Goal: Contribute content: Add original content to the website for others to see

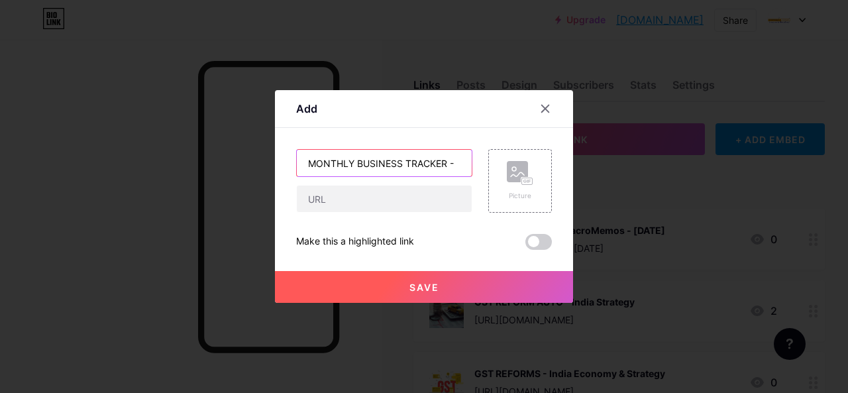
paste input "Life Insurance Monthly Business – [DATE]"
type input "MONTHLY BUSINESS TRACKER - Life Insurance Monthly Business – [DATE]"
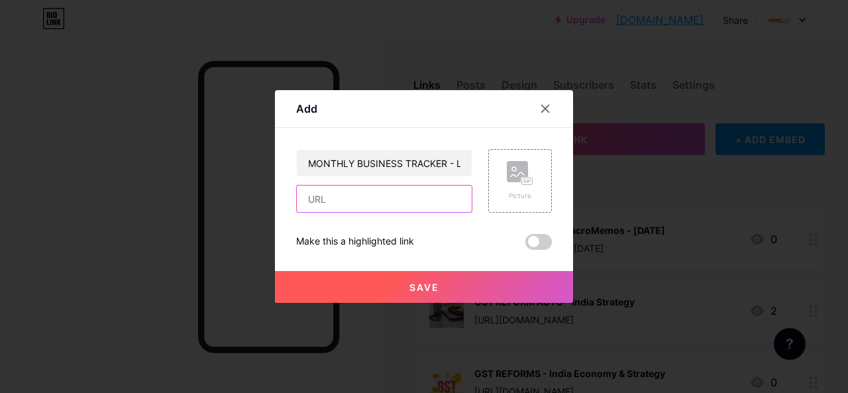
click at [337, 209] on input "text" at bounding box center [384, 199] width 175 height 27
paste input "[URL][DOMAIN_NAME][DATE]"
type input "[URL][DOMAIN_NAME][DATE]"
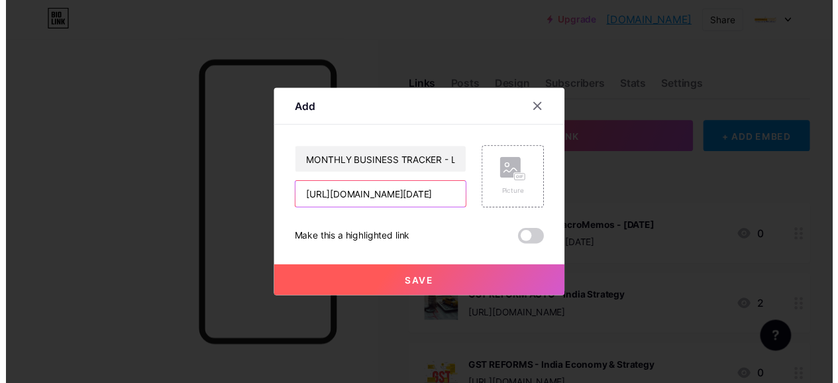
scroll to position [0, 0]
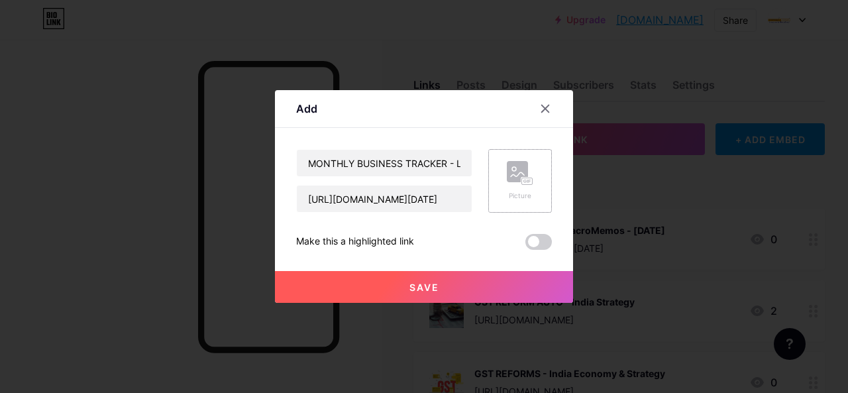
click at [522, 176] on rect at bounding box center [517, 171] width 21 height 21
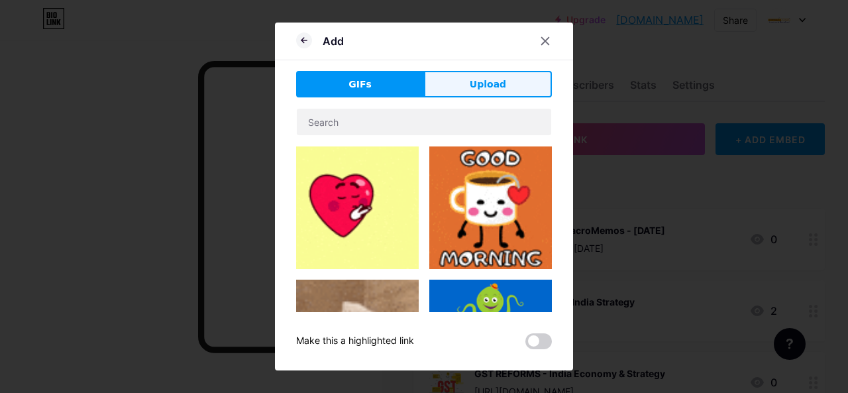
click at [484, 78] on span "Upload" at bounding box center [488, 85] width 36 height 14
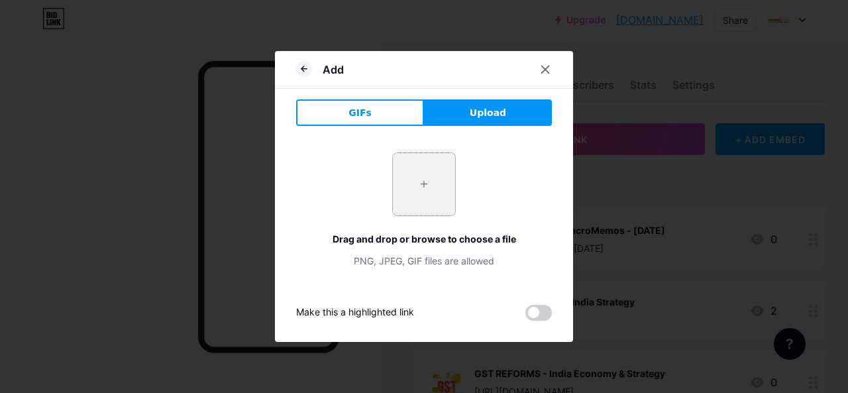
click at [429, 183] on input "file" at bounding box center [424, 184] width 62 height 62
type input "C:\fakepath\Health i.jpg"
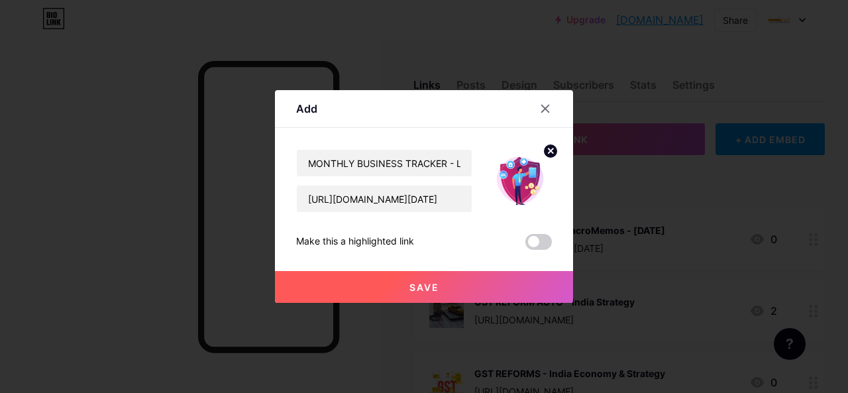
click at [461, 294] on button "Save" at bounding box center [424, 287] width 298 height 32
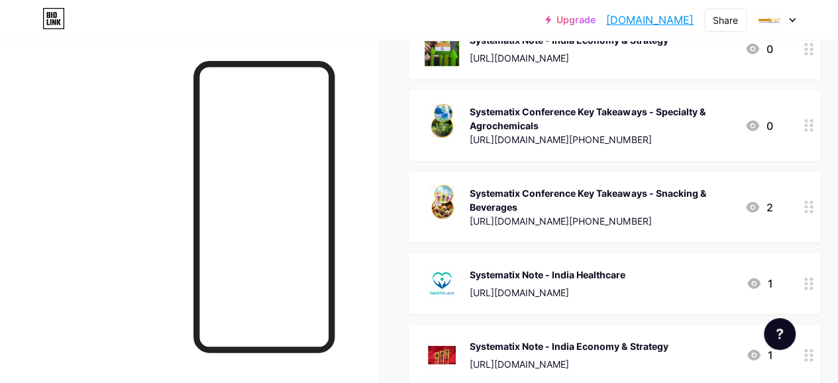
scroll to position [12061, 0]
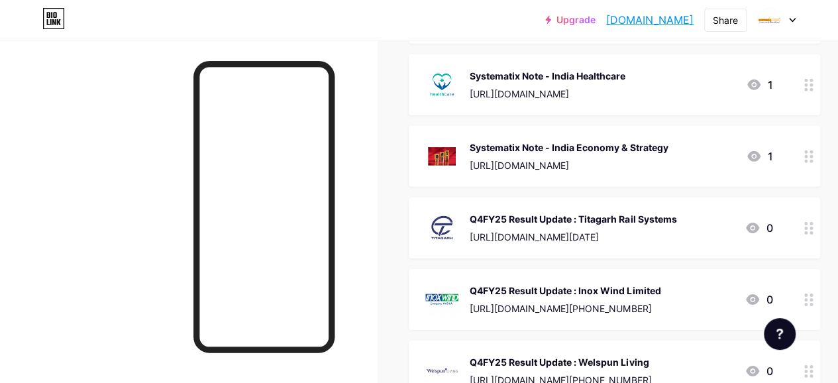
click at [814, 222] on icon at bounding box center [808, 228] width 9 height 13
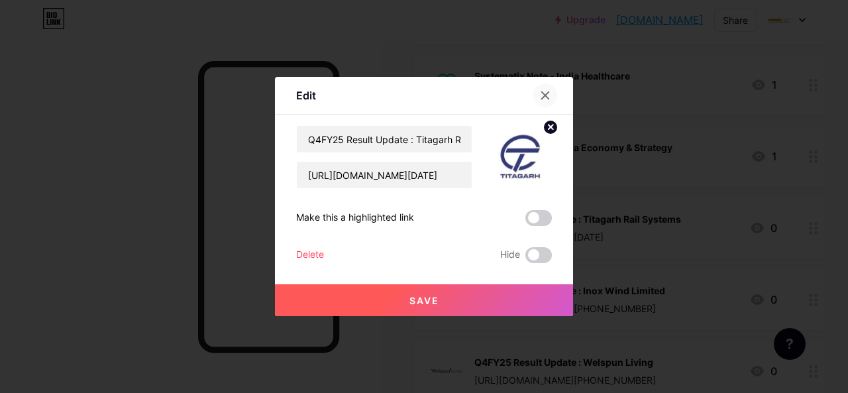
click at [551, 98] on div at bounding box center [545, 95] width 24 height 24
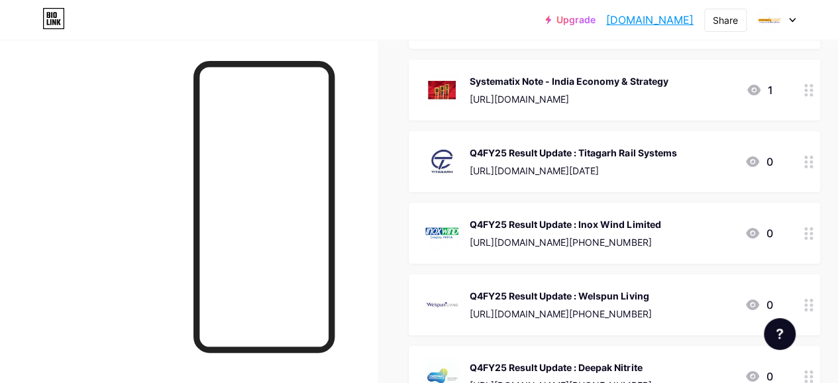
scroll to position [11994, 0]
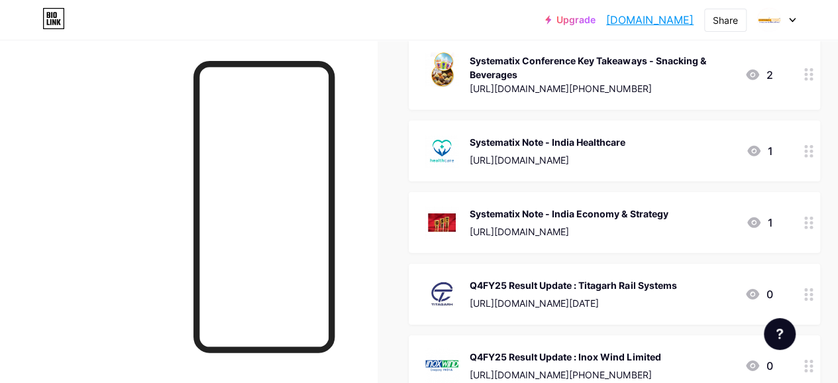
click at [814, 288] on icon at bounding box center [808, 294] width 9 height 13
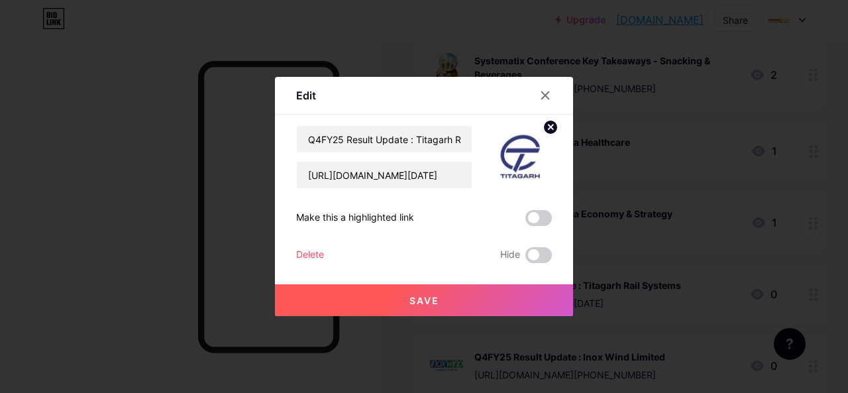
click at [297, 252] on div "Delete" at bounding box center [310, 255] width 28 height 16
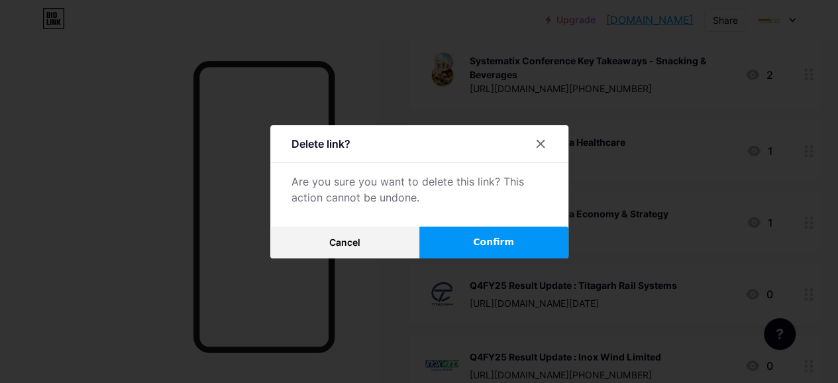
click at [486, 249] on span "Confirm" at bounding box center [493, 242] width 41 height 14
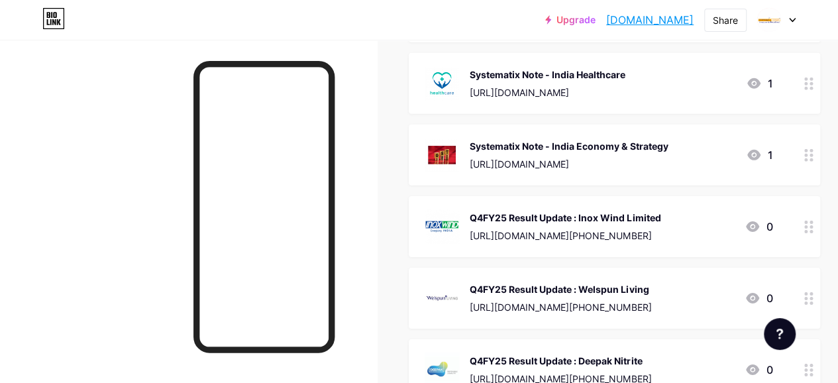
scroll to position [12127, 0]
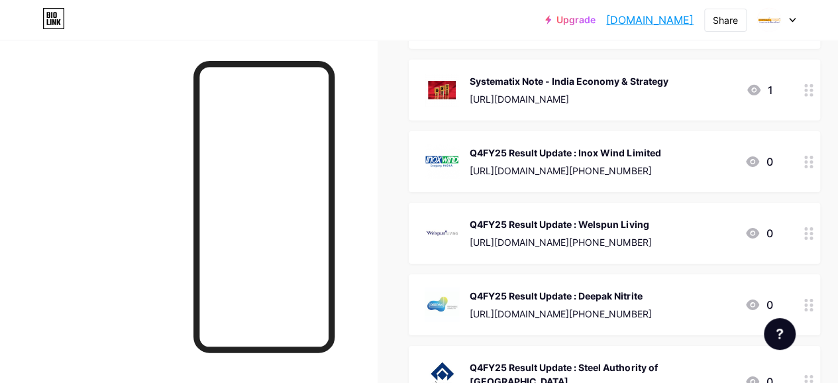
click at [808, 165] on circle at bounding box center [805, 166] width 3 height 3
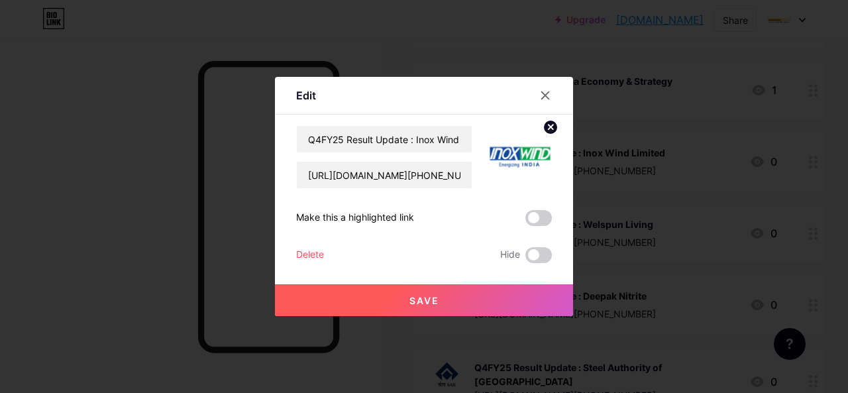
click at [307, 254] on div "Delete" at bounding box center [310, 255] width 28 height 16
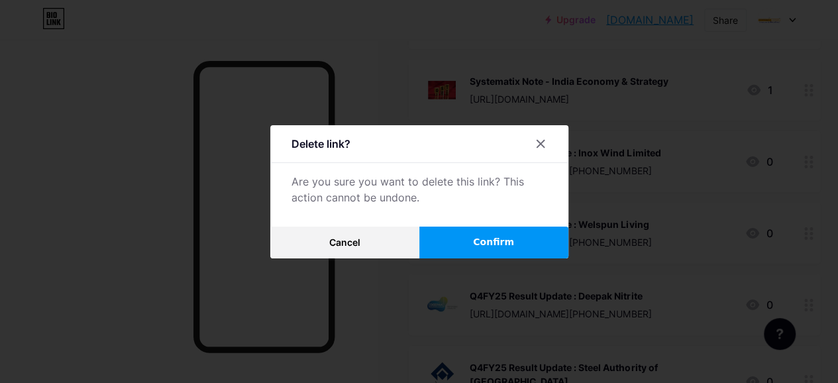
click at [492, 243] on span "Confirm" at bounding box center [493, 242] width 41 height 14
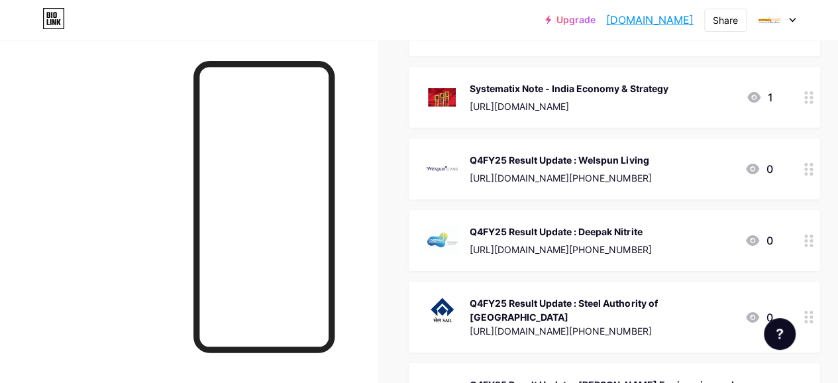
scroll to position [12061, 0]
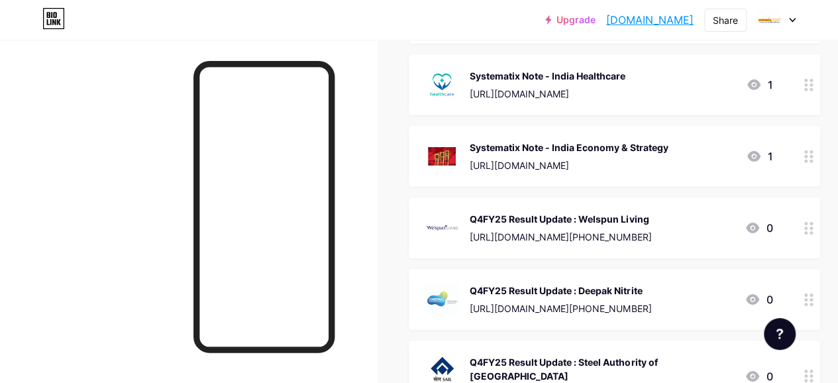
click at [814, 222] on icon at bounding box center [808, 228] width 9 height 13
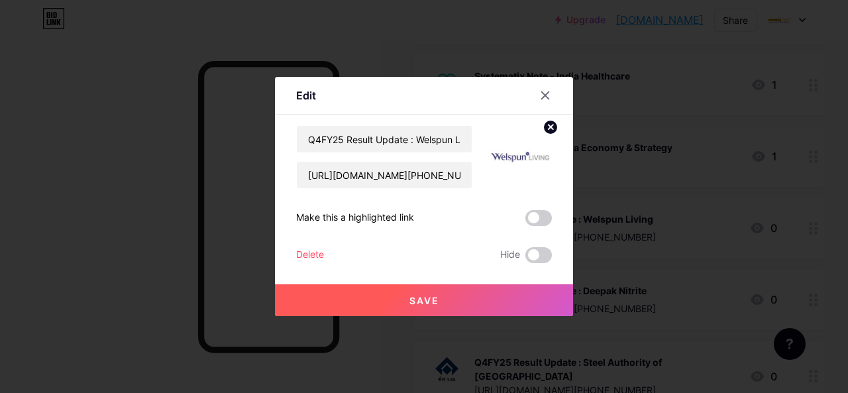
click at [307, 257] on div "Delete" at bounding box center [310, 255] width 28 height 16
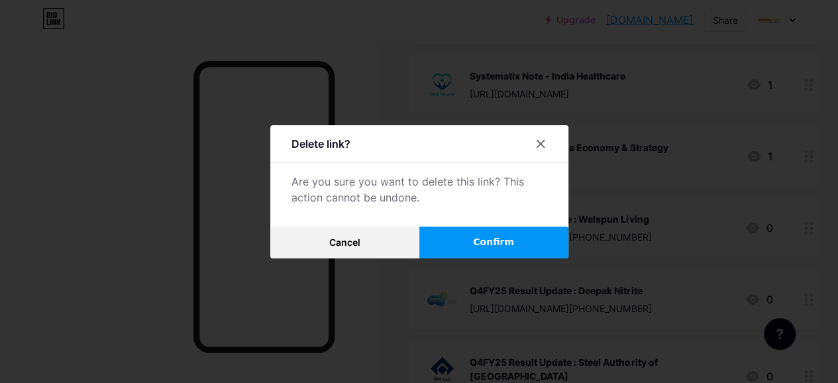
click at [488, 249] on span "Confirm" at bounding box center [493, 242] width 41 height 14
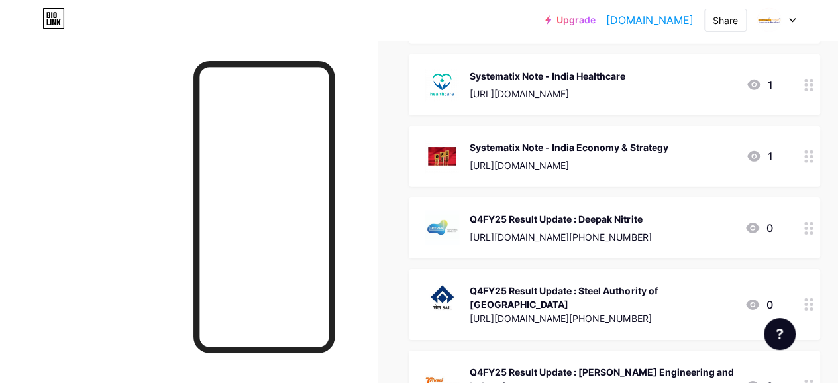
click at [809, 197] on div at bounding box center [809, 227] width 23 height 61
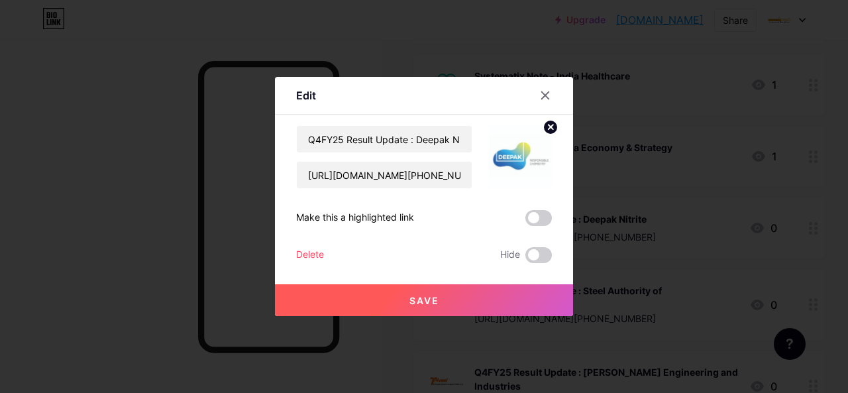
click at [317, 251] on div "Delete" at bounding box center [310, 255] width 28 height 16
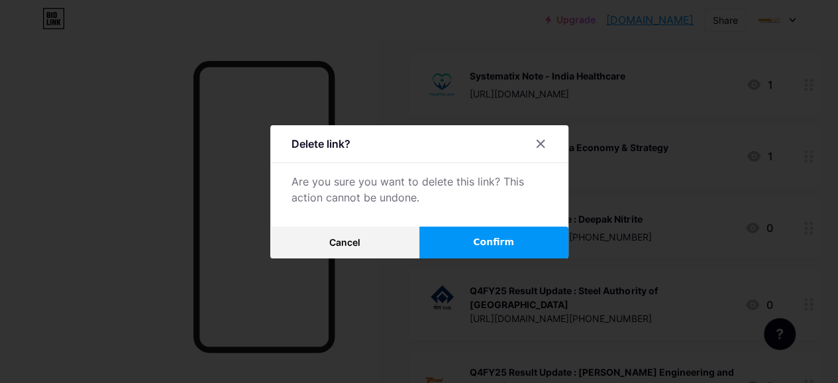
click at [500, 245] on span "Confirm" at bounding box center [493, 242] width 41 height 14
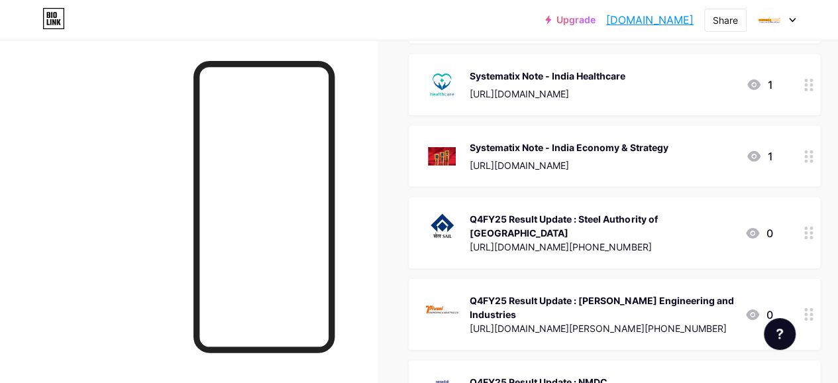
click at [813, 231] on circle at bounding box center [811, 232] width 3 height 3
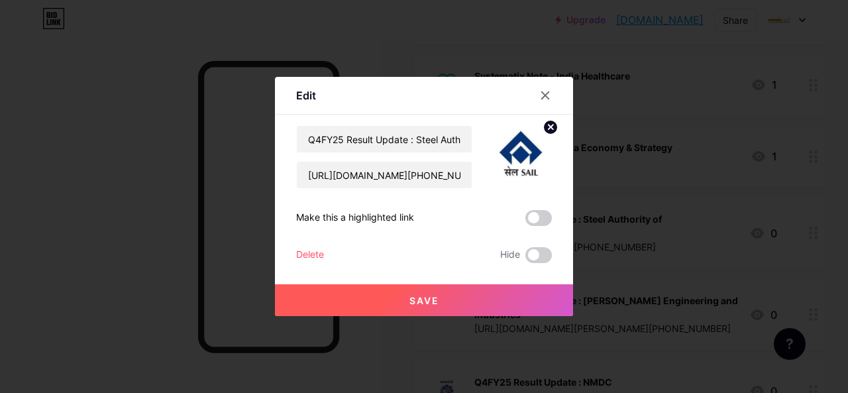
click at [306, 256] on div "Delete" at bounding box center [310, 255] width 28 height 16
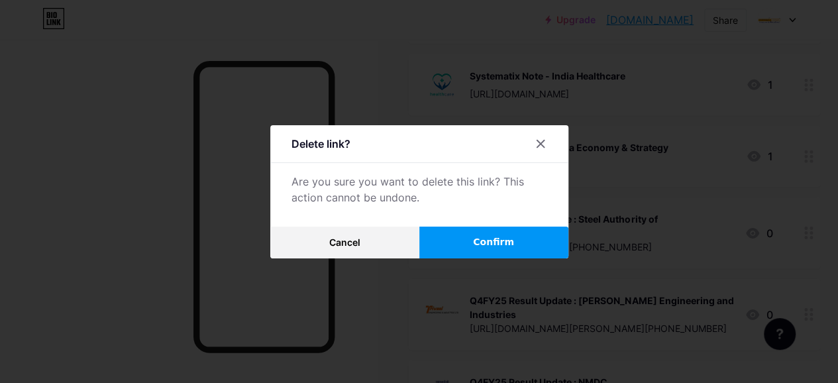
click at [505, 247] on span "Confirm" at bounding box center [493, 242] width 41 height 14
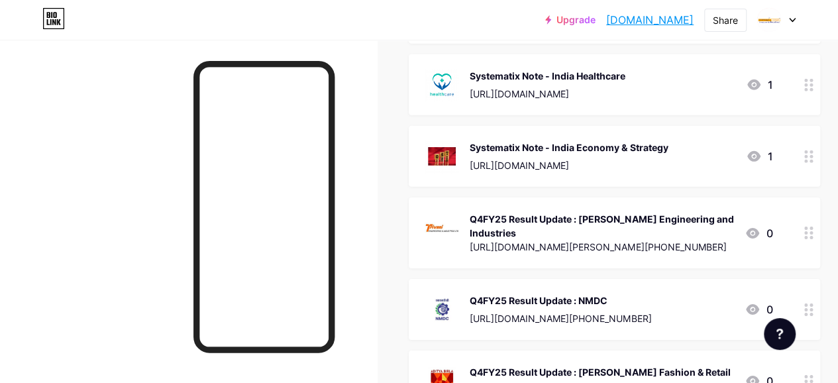
click at [816, 279] on div at bounding box center [809, 309] width 23 height 61
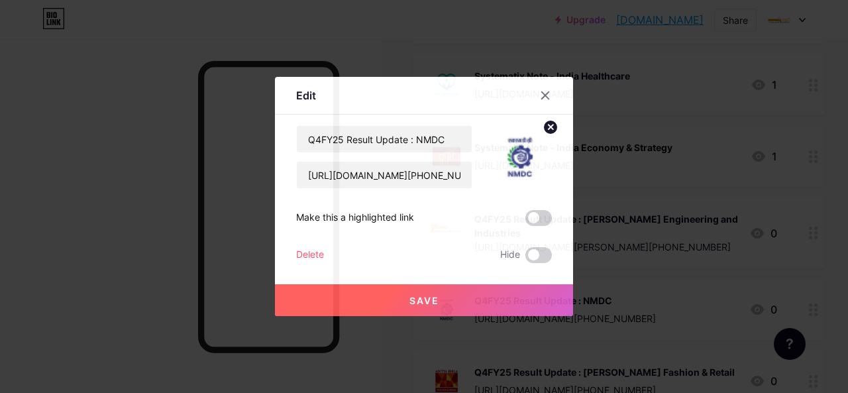
click at [300, 254] on div "Delete" at bounding box center [310, 255] width 28 height 16
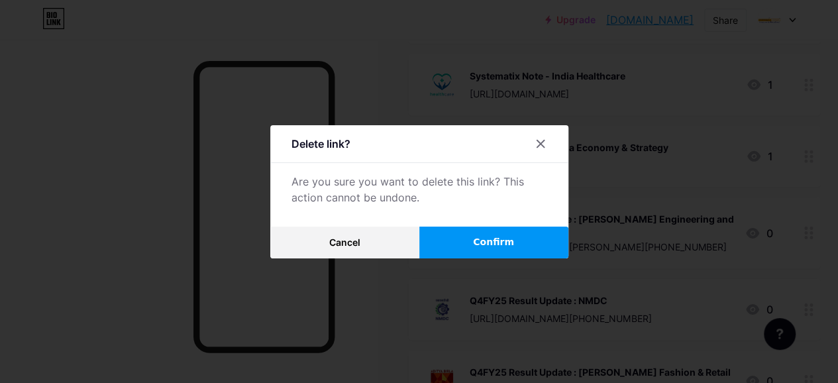
click at [523, 249] on button "Confirm" at bounding box center [493, 243] width 149 height 32
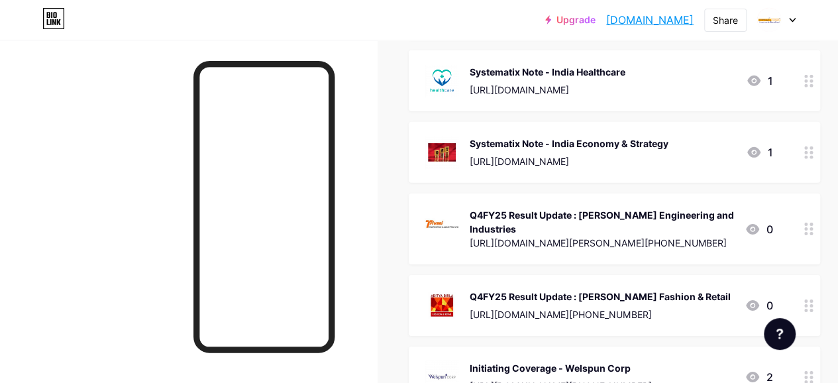
scroll to position [11994, 0]
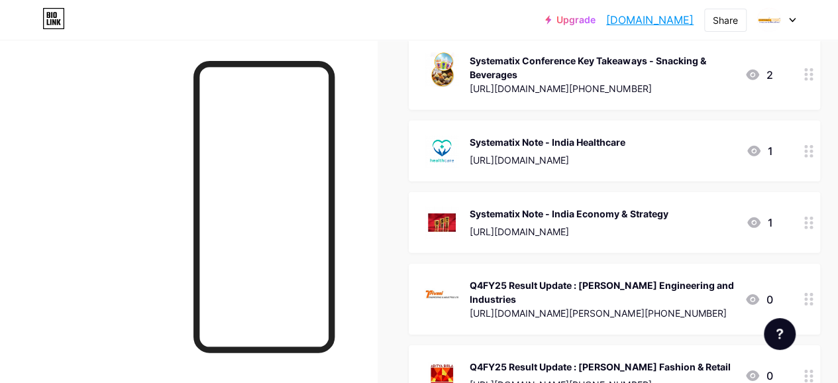
click at [814, 293] on icon at bounding box center [808, 299] width 9 height 13
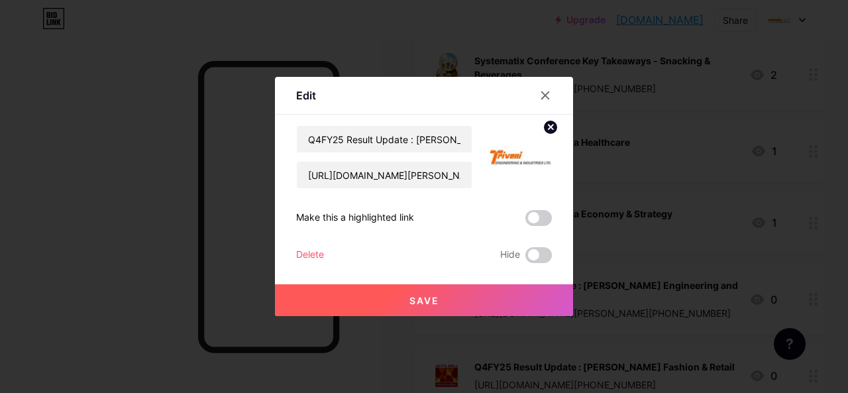
click at [308, 256] on div "Delete" at bounding box center [310, 255] width 28 height 16
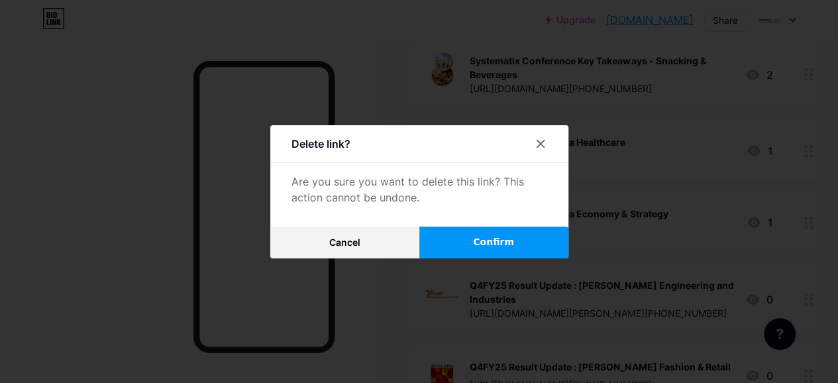
click at [500, 249] on span "Confirm" at bounding box center [493, 242] width 41 height 14
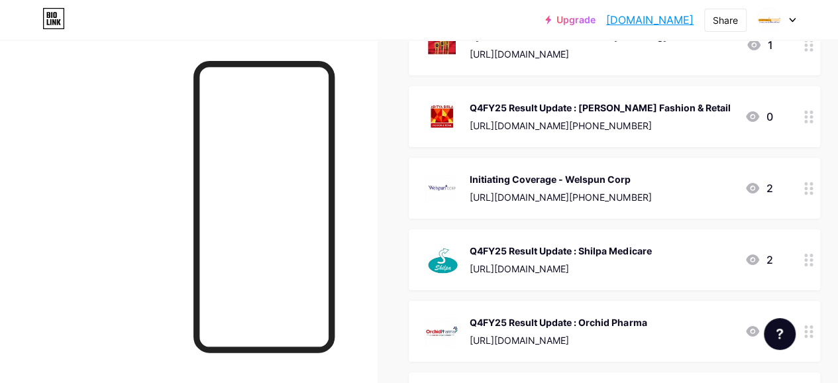
scroll to position [12193, 0]
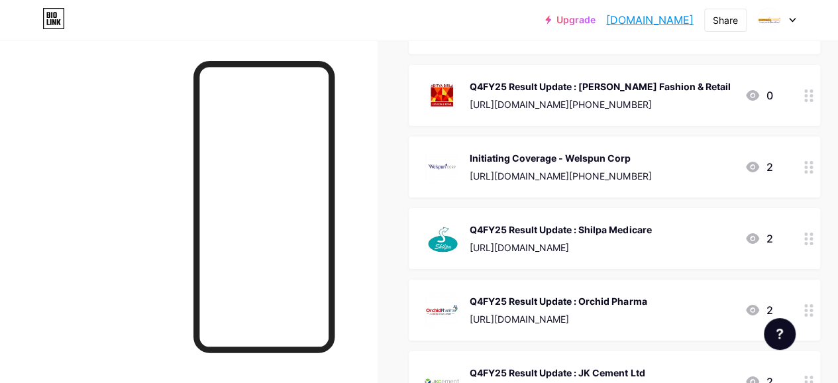
click at [814, 233] on icon at bounding box center [808, 239] width 9 height 13
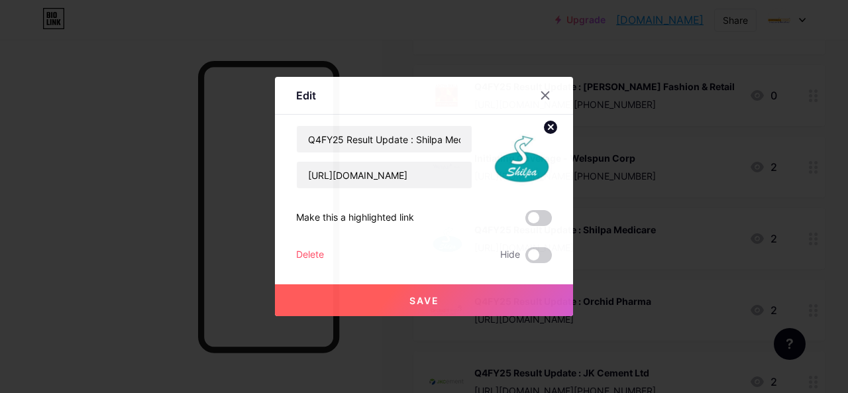
click at [317, 256] on div "Delete" at bounding box center [310, 255] width 28 height 16
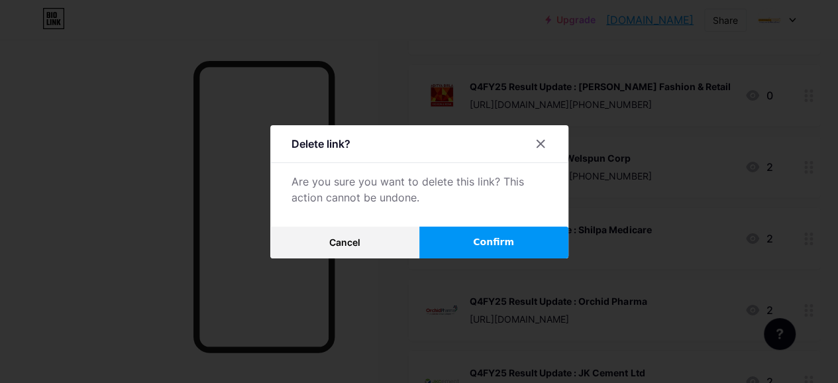
click at [504, 255] on button "Confirm" at bounding box center [493, 243] width 149 height 32
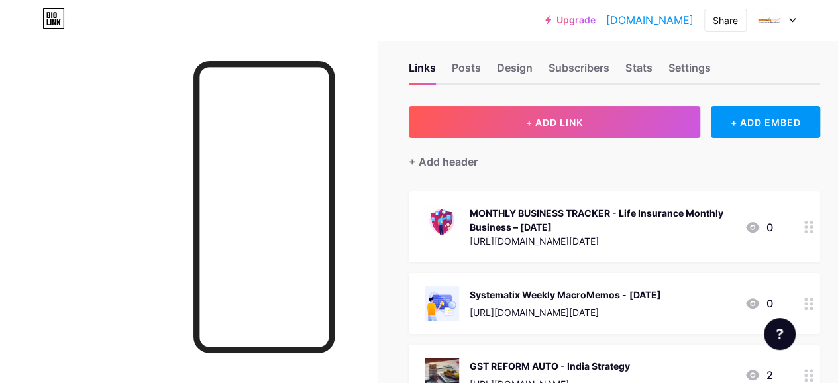
scroll to position [0, 0]
